Goal: Task Accomplishment & Management: Use online tool/utility

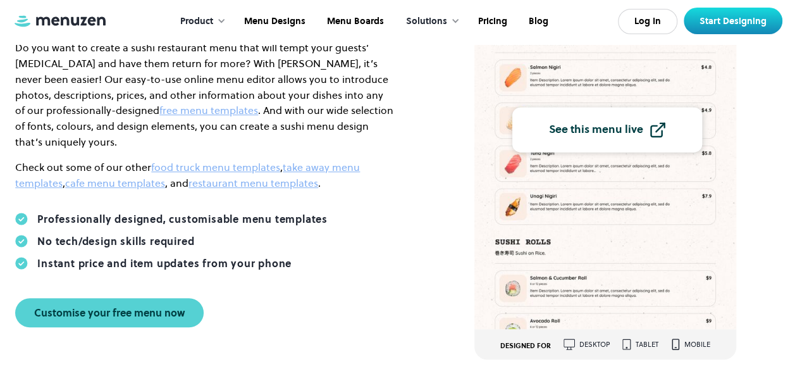
scroll to position [294, 0]
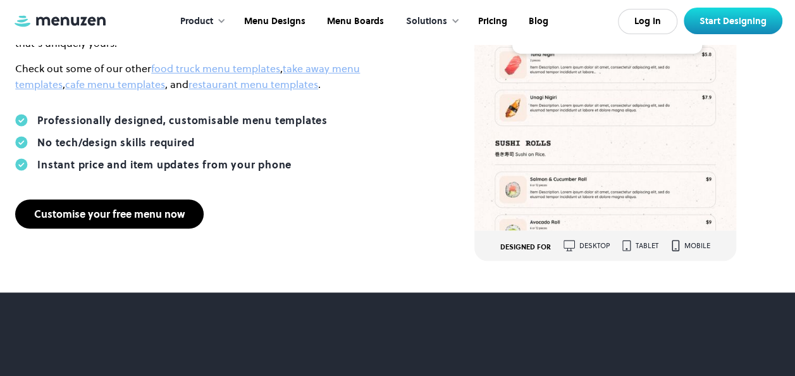
click at [164, 209] on div "Customise your free menu now" at bounding box center [109, 214] width 151 height 10
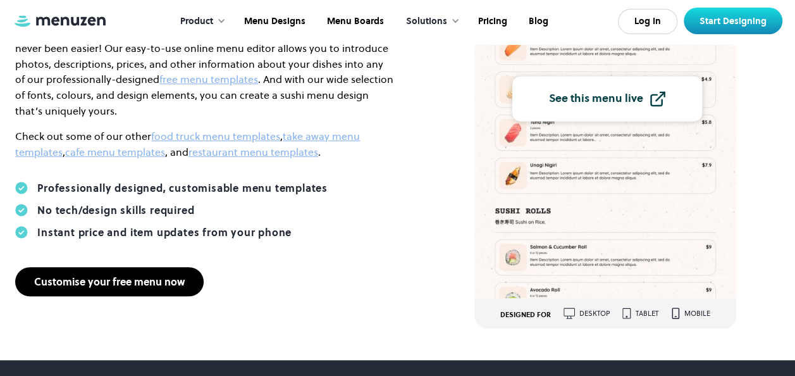
scroll to position [224, 0]
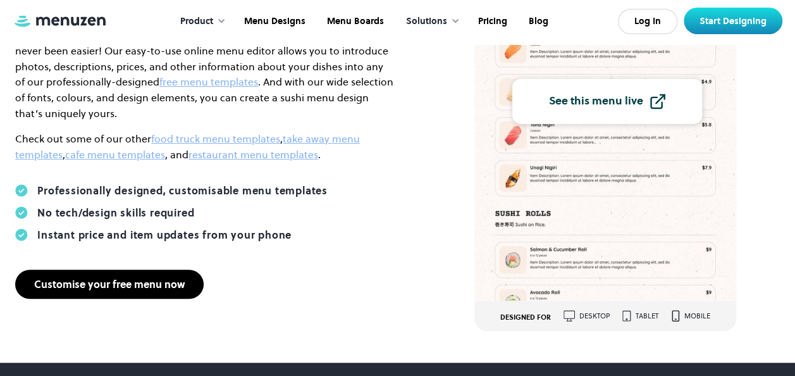
click at [164, 279] on div "Customise your free menu now" at bounding box center [109, 284] width 151 height 10
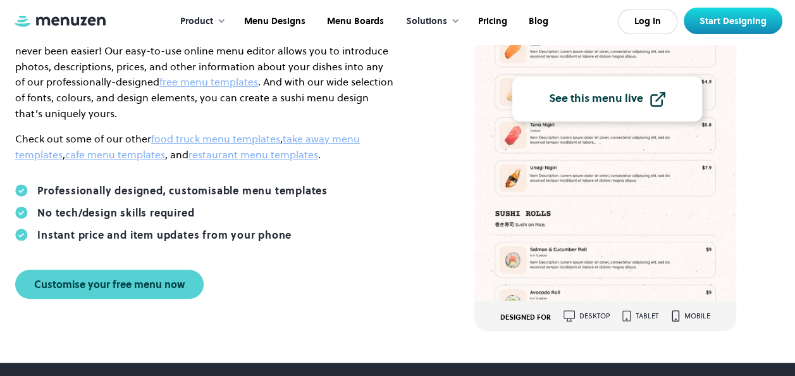
click at [589, 104] on div "See this menu live" at bounding box center [596, 98] width 94 height 11
click at [588, 256] on img at bounding box center [605, 96] width 262 height 409
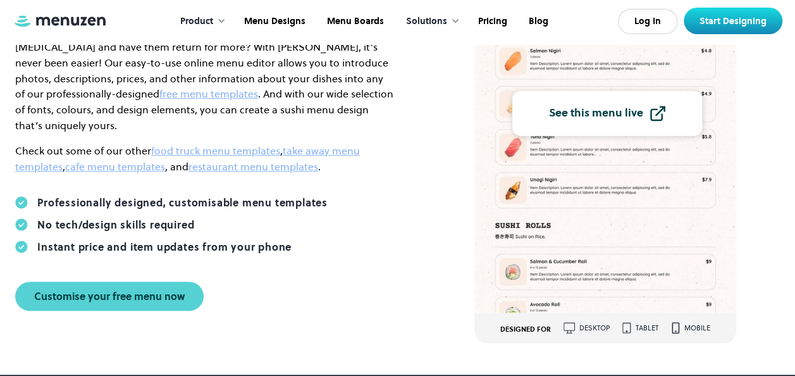
scroll to position [215, 0]
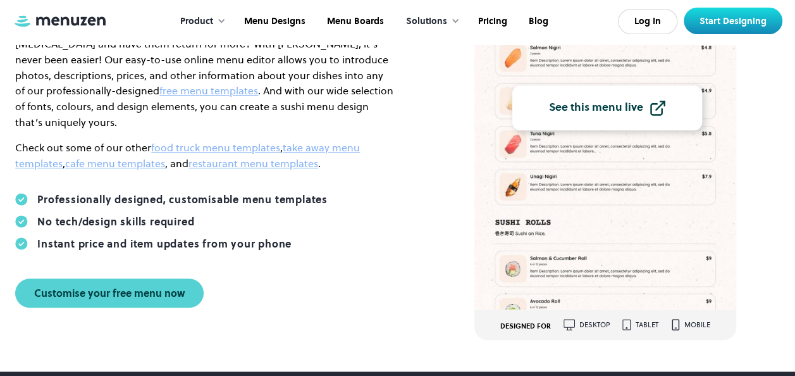
click at [654, 126] on link "See this menu live" at bounding box center [607, 107] width 190 height 45
